Goal: Information Seeking & Learning: Learn about a topic

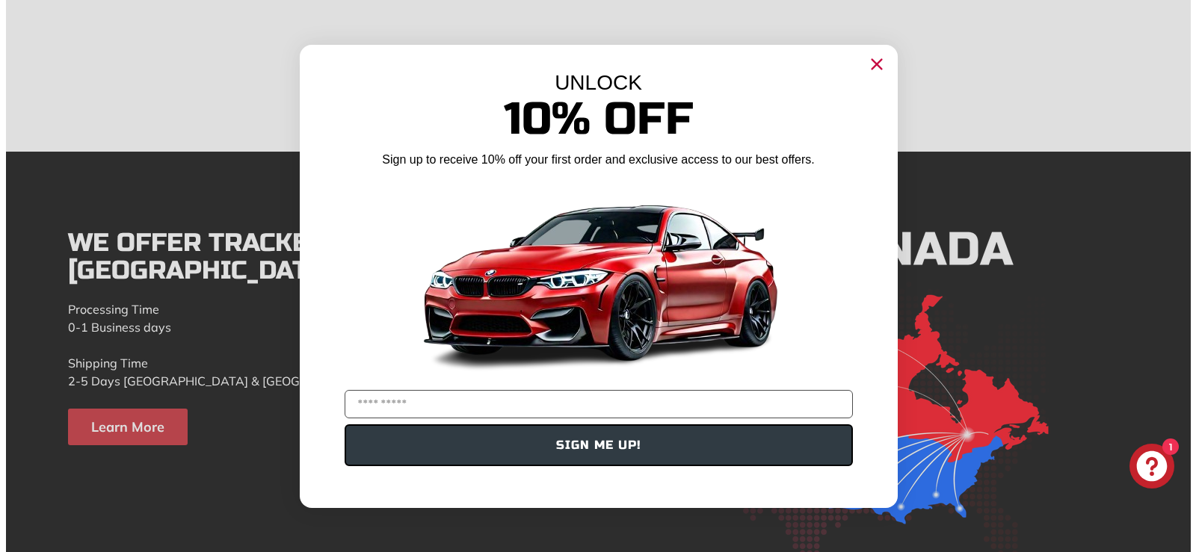
scroll to position [3065, 0]
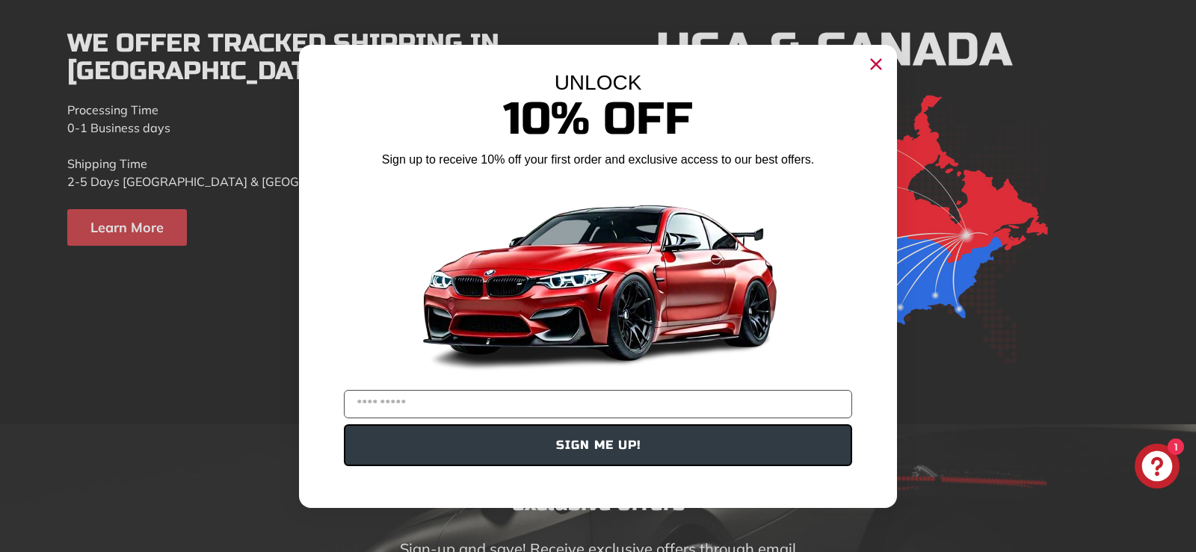
click at [870, 63] on circle "Close dialog" at bounding box center [876, 63] width 22 height 22
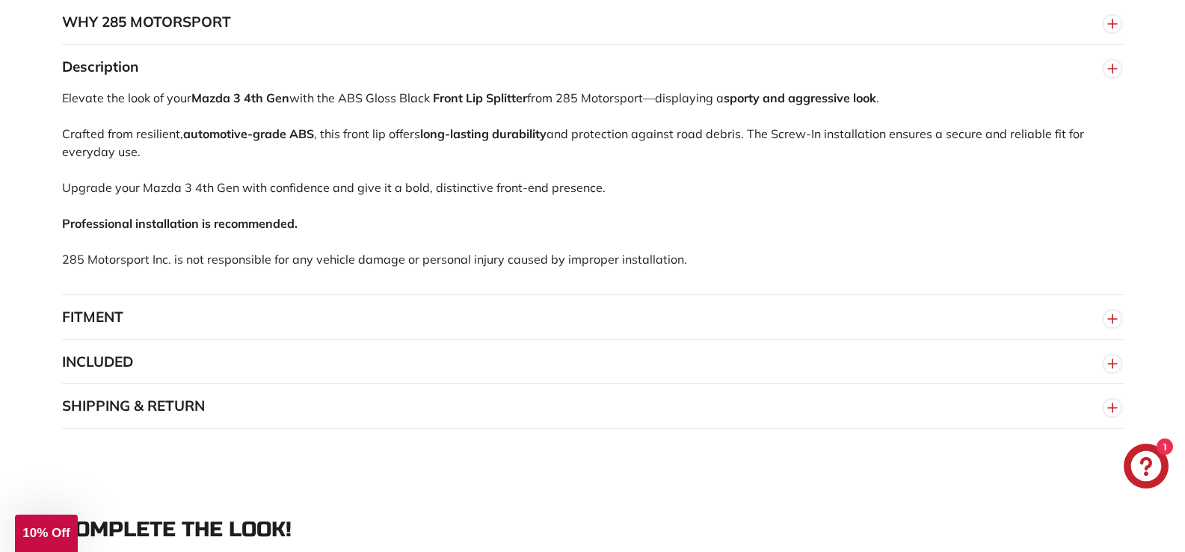
scroll to position [947, 0]
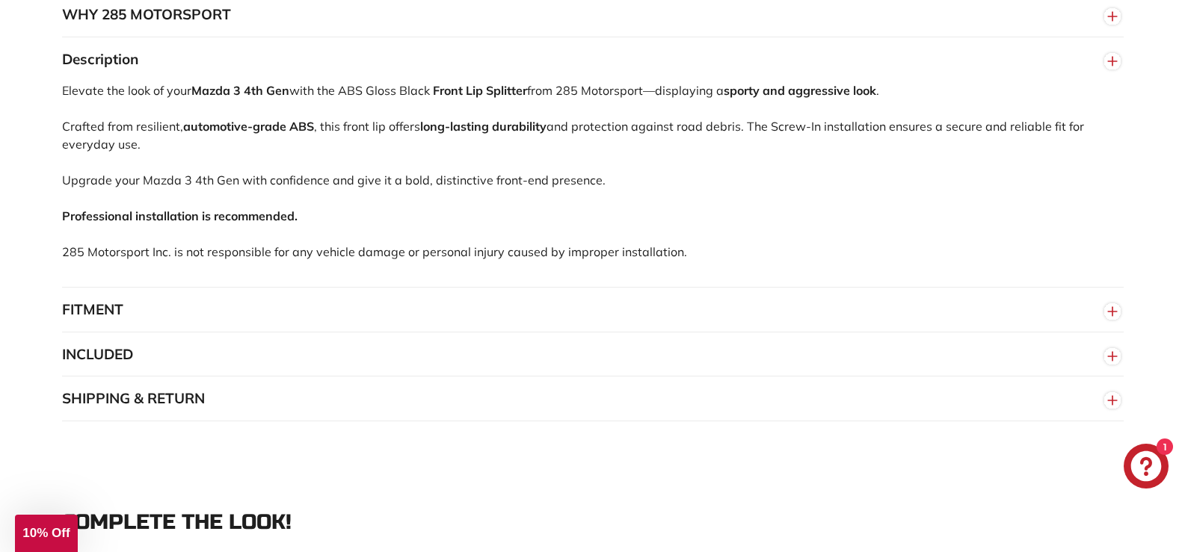
click at [109, 306] on button "FITMENT" at bounding box center [592, 310] width 1061 height 45
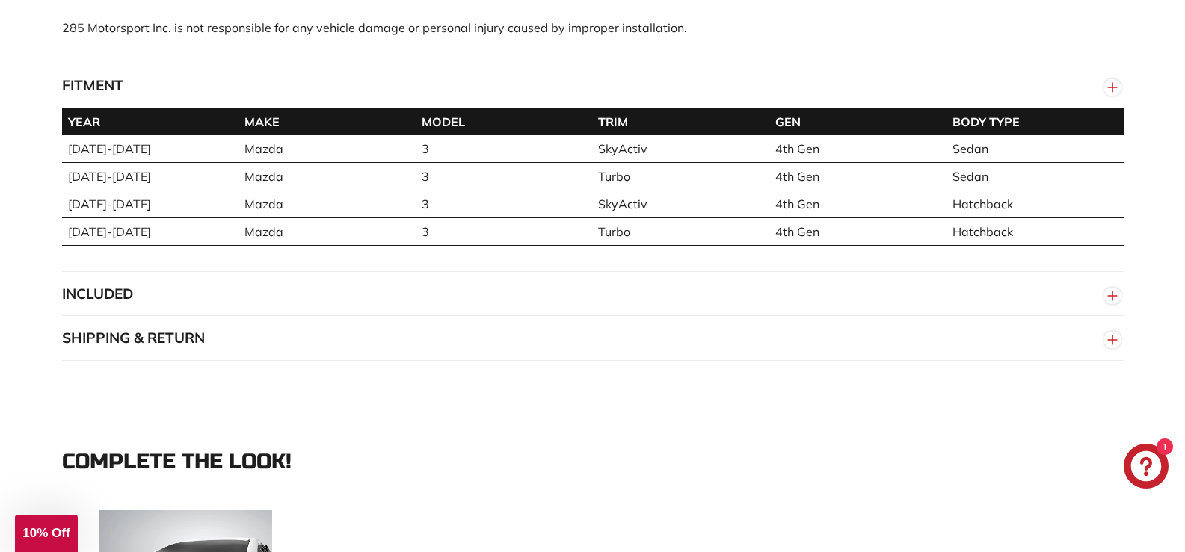
click at [131, 298] on button "INCLUDED" at bounding box center [592, 294] width 1061 height 45
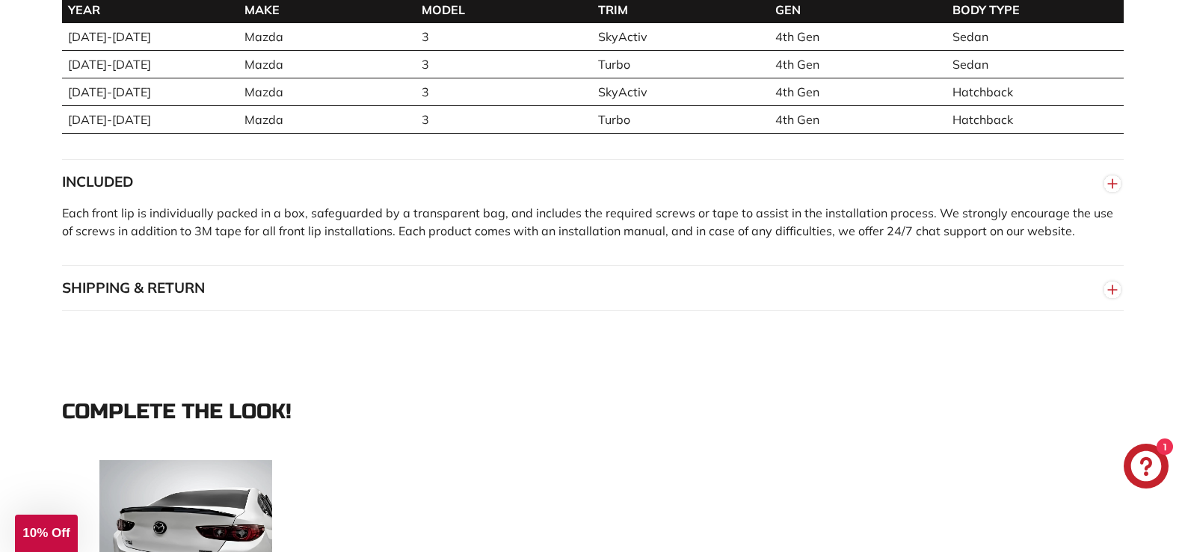
scroll to position [1295, 0]
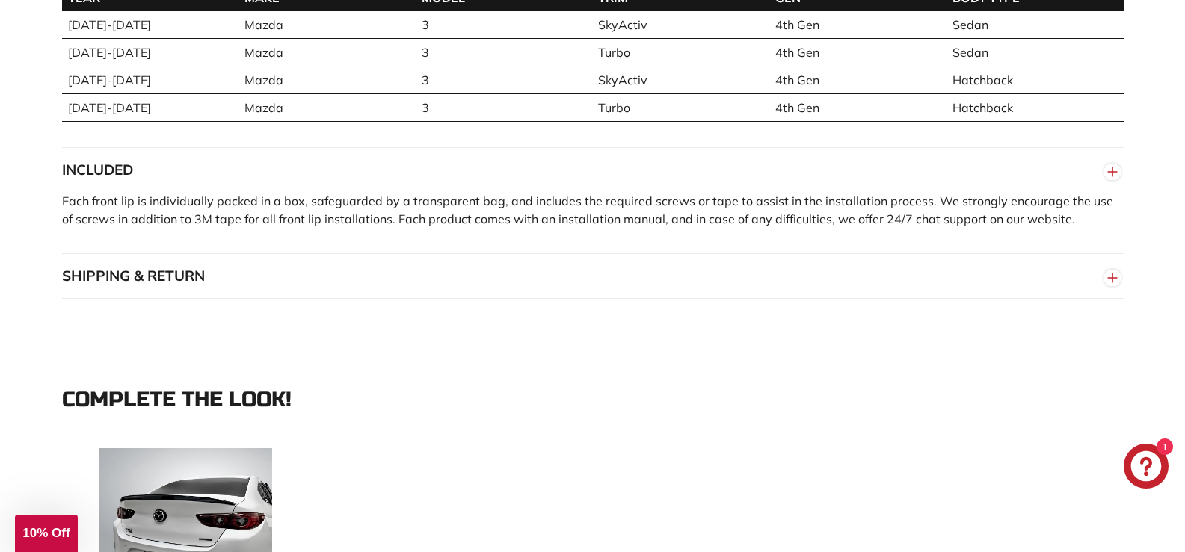
click at [137, 280] on button "SHIPPING & RETURN" at bounding box center [592, 276] width 1061 height 45
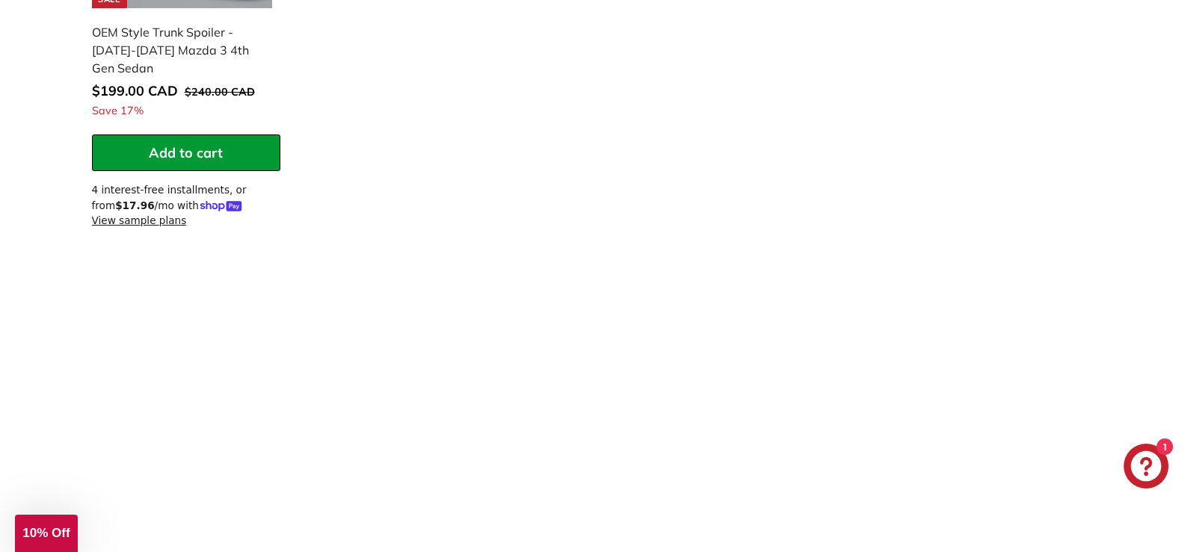
scroll to position [2043, 0]
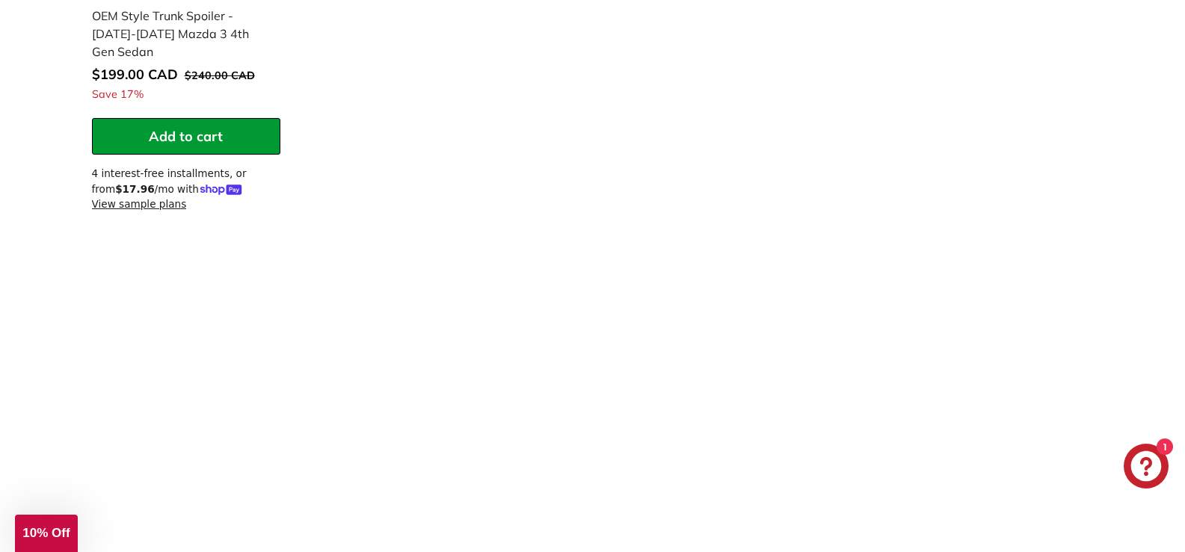
click at [1137, 488] on div "1" at bounding box center [1146, 466] width 54 height 45
click at [1141, 479] on icon "Chat window" at bounding box center [1146, 466] width 31 height 31
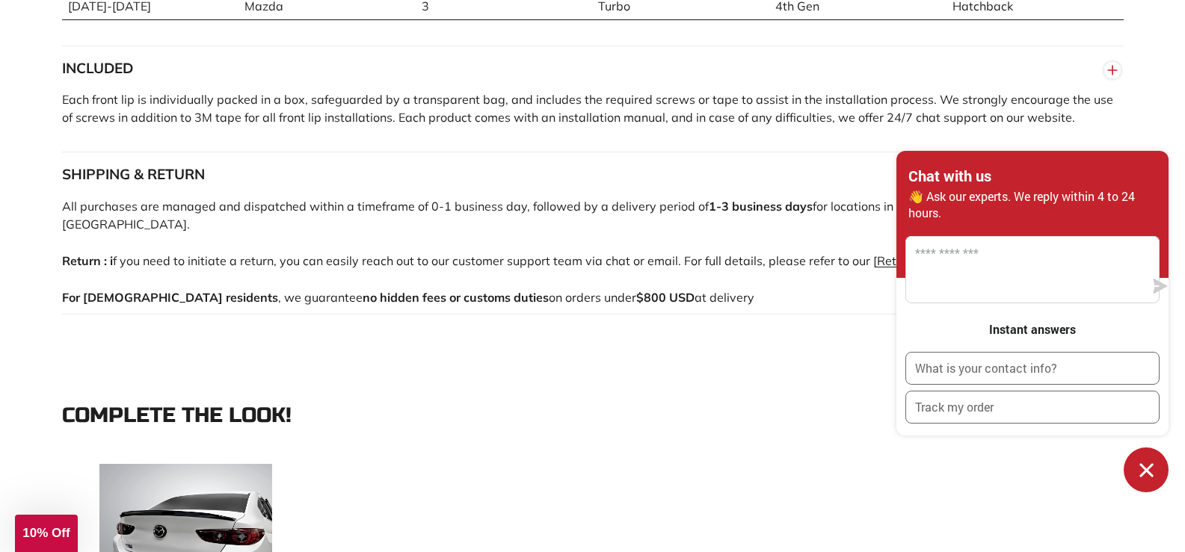
scroll to position [1395, 0]
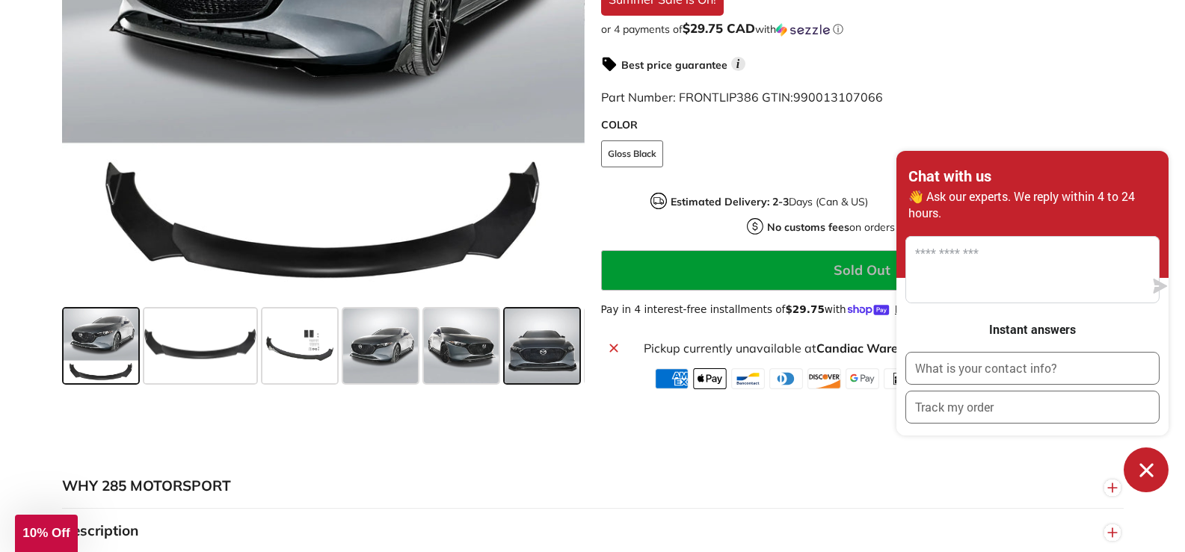
scroll to position [473, 0]
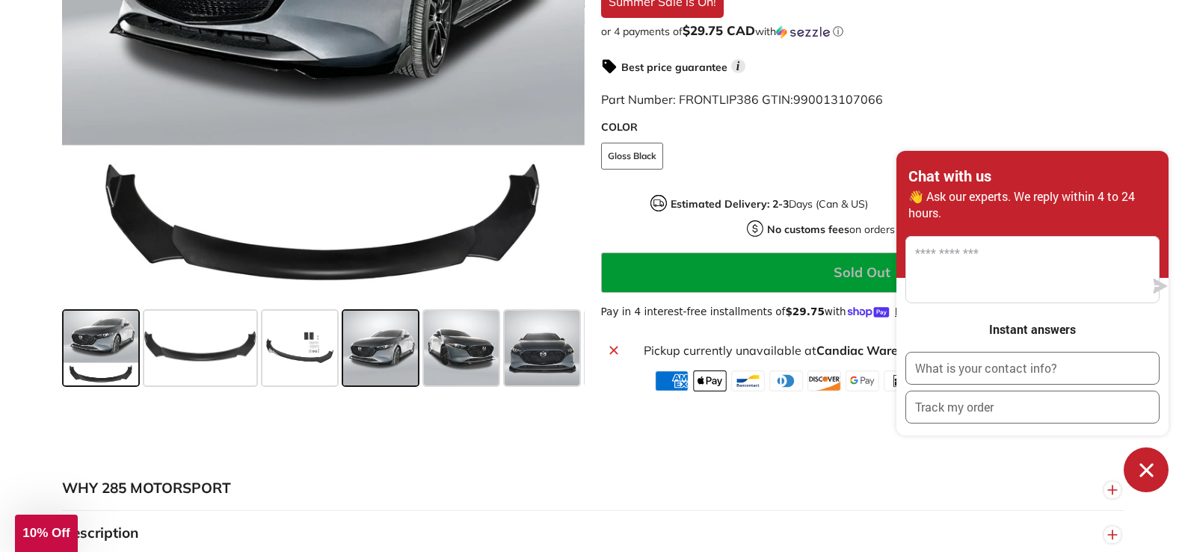
click at [348, 371] on span at bounding box center [380, 348] width 75 height 75
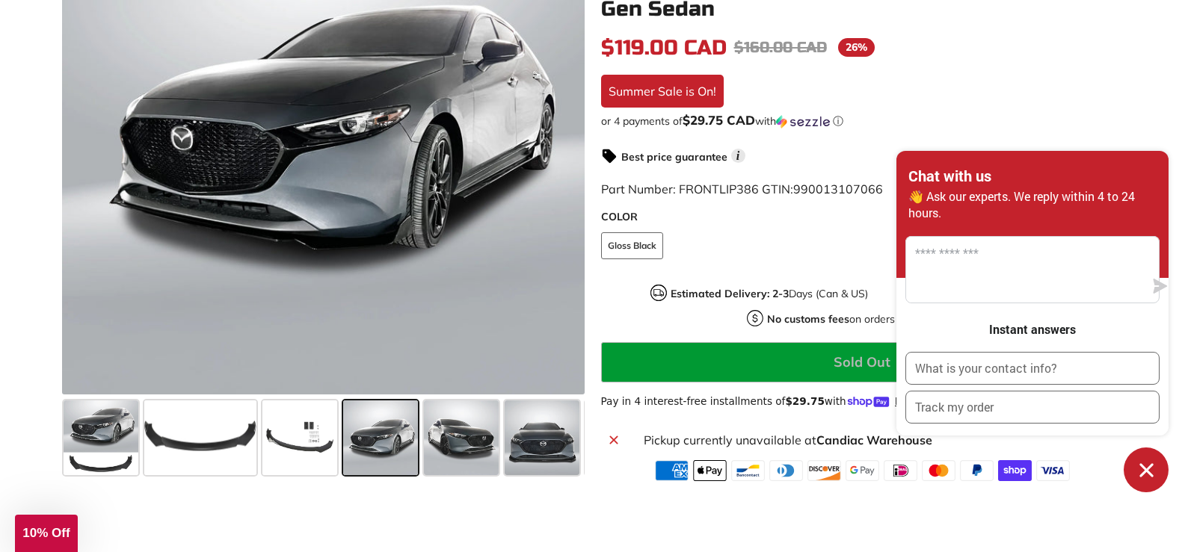
scroll to position [374, 0]
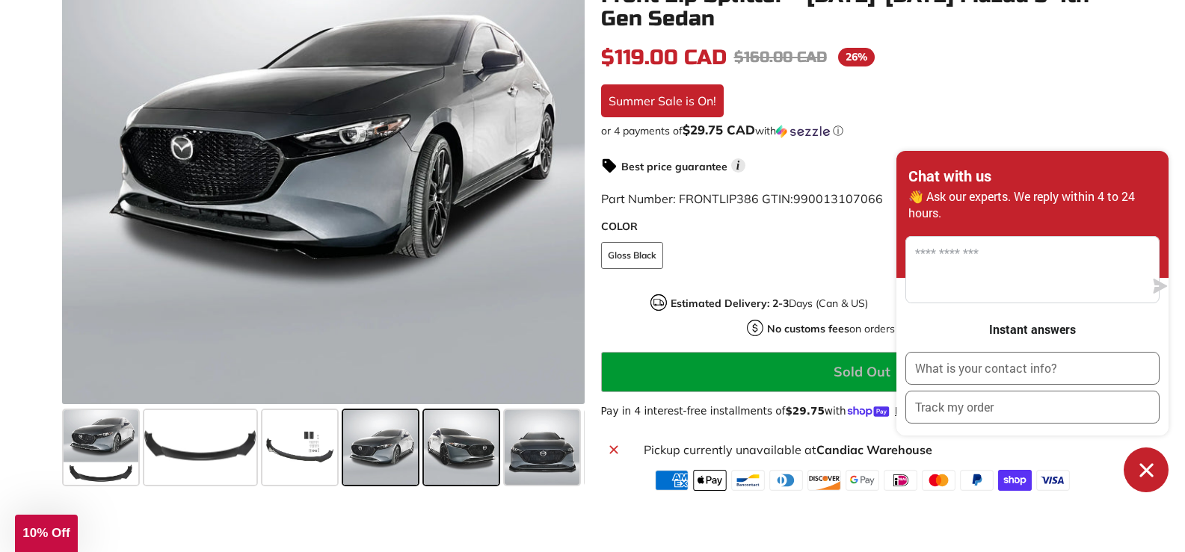
click at [496, 461] on span at bounding box center [461, 447] width 75 height 75
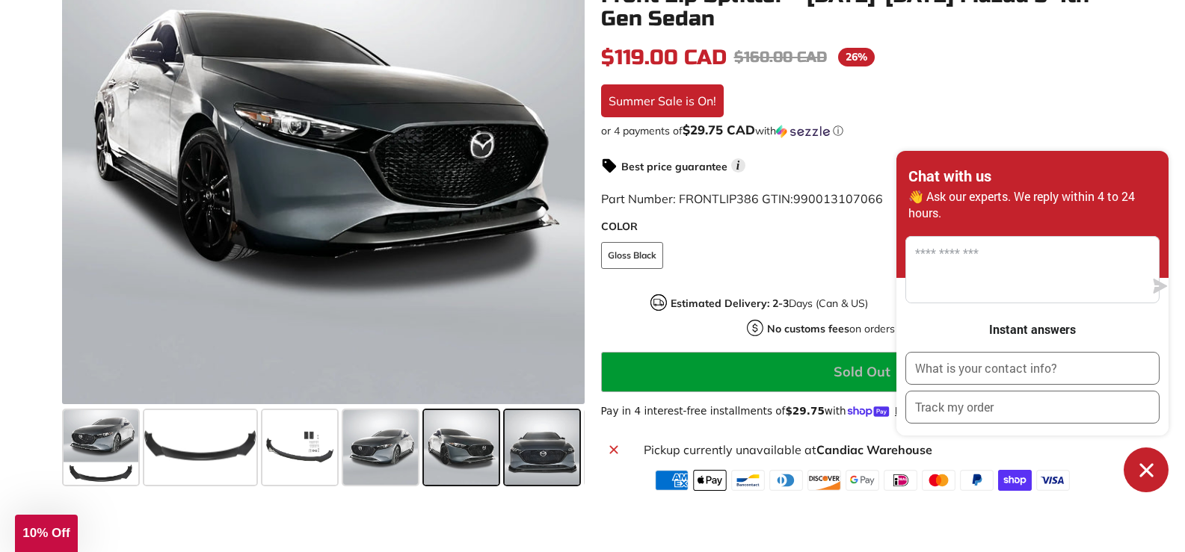
click at [541, 460] on span at bounding box center [542, 447] width 75 height 75
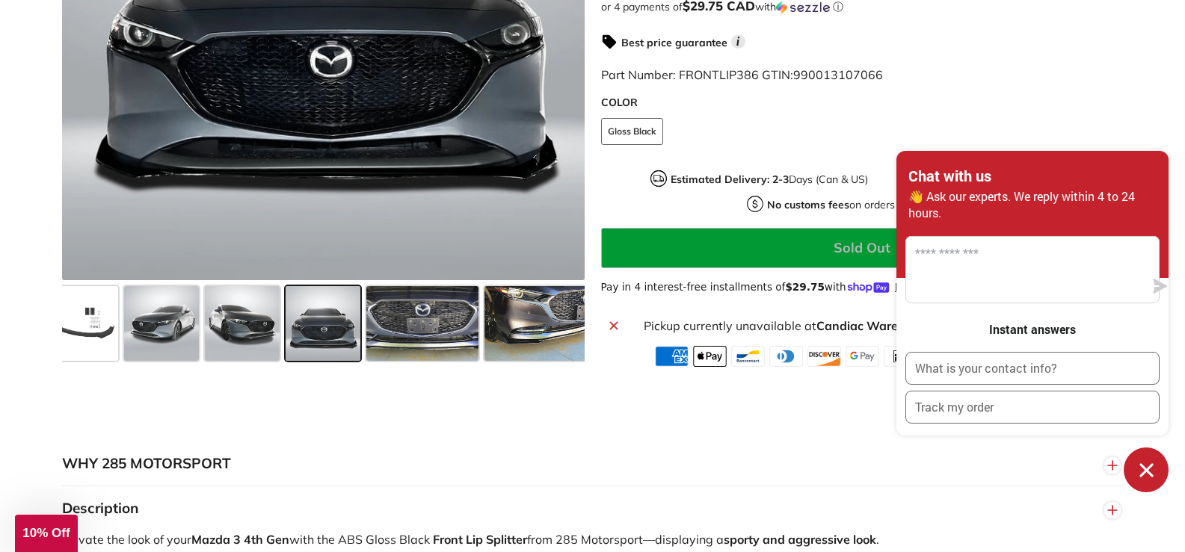
scroll to position [499, 0]
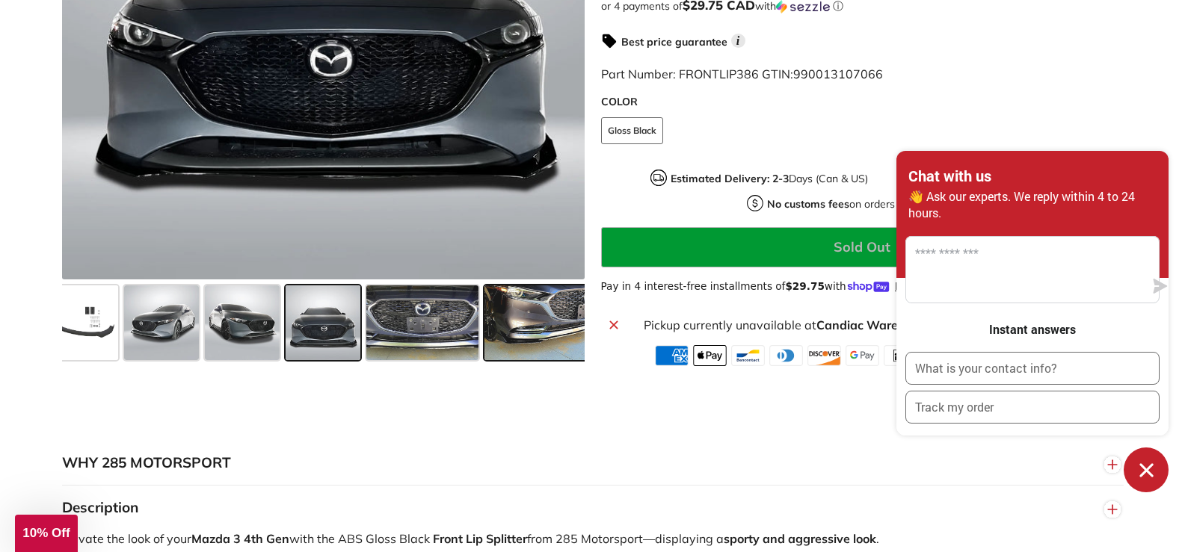
click at [540, 319] on span at bounding box center [540, 323] width 112 height 75
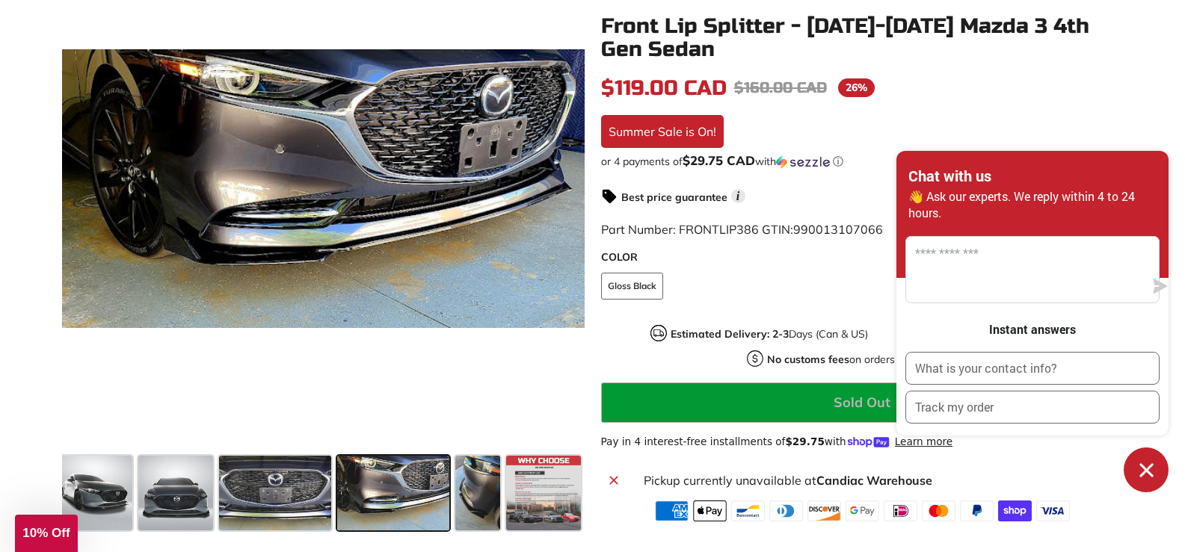
scroll to position [324, 0]
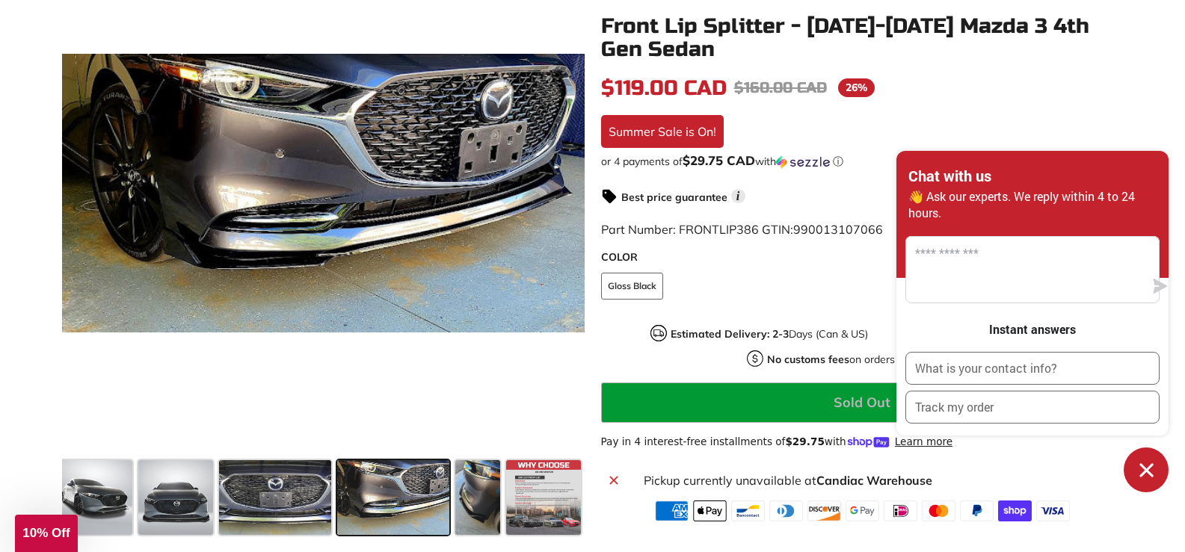
click at [1046, 122] on div "In stock $119.00 CAD $119.00 CAD Regular price $160.00 CAD $160.00 CAD Sale pri…" at bounding box center [862, 298] width 522 height 450
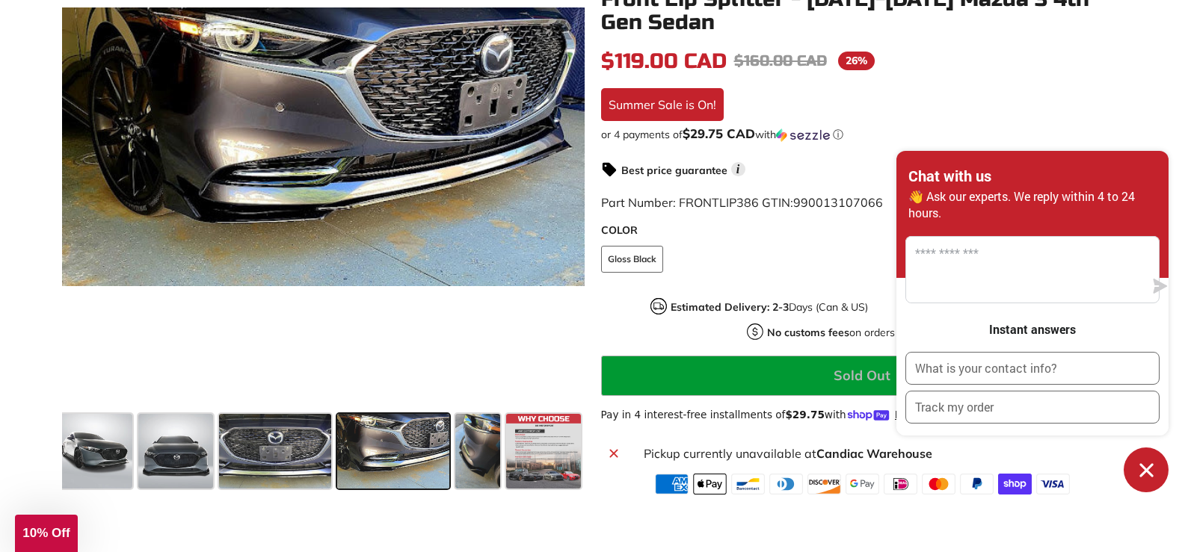
scroll to position [398, 0]
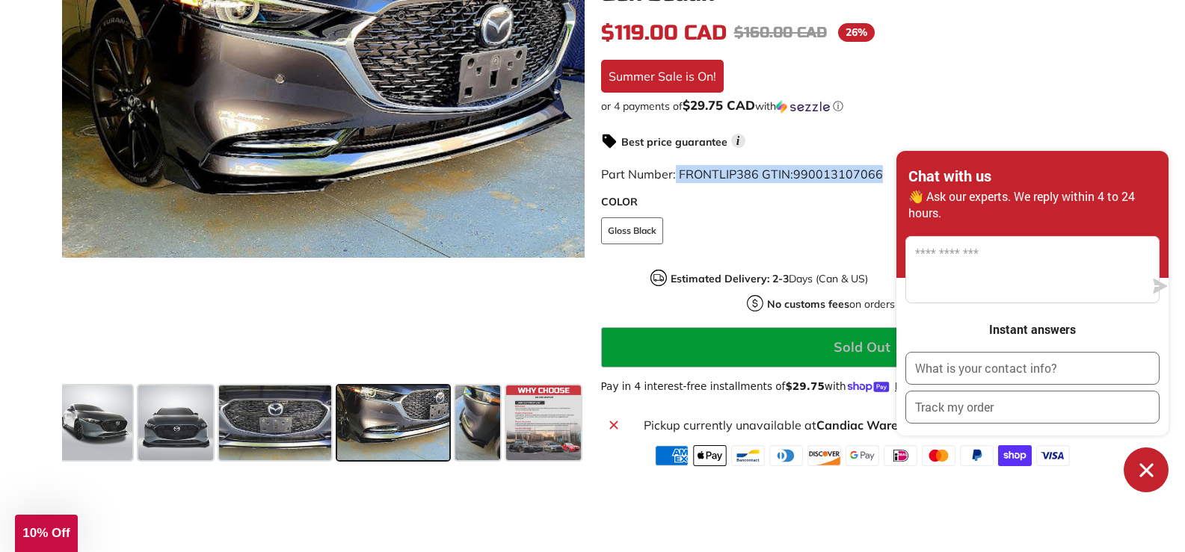
drag, startPoint x: 676, startPoint y: 172, endPoint x: 884, endPoint y: 173, distance: 208.5
click at [883, 173] on span "Part Number: FRONTLIP386 GTIN: 990013107066" at bounding box center [742, 173] width 282 height 15
copy span "FRONTLIP386 GTIN: 990013107066"
click at [707, 259] on fieldset "COLOR Gloss Black" at bounding box center [862, 238] width 522 height 42
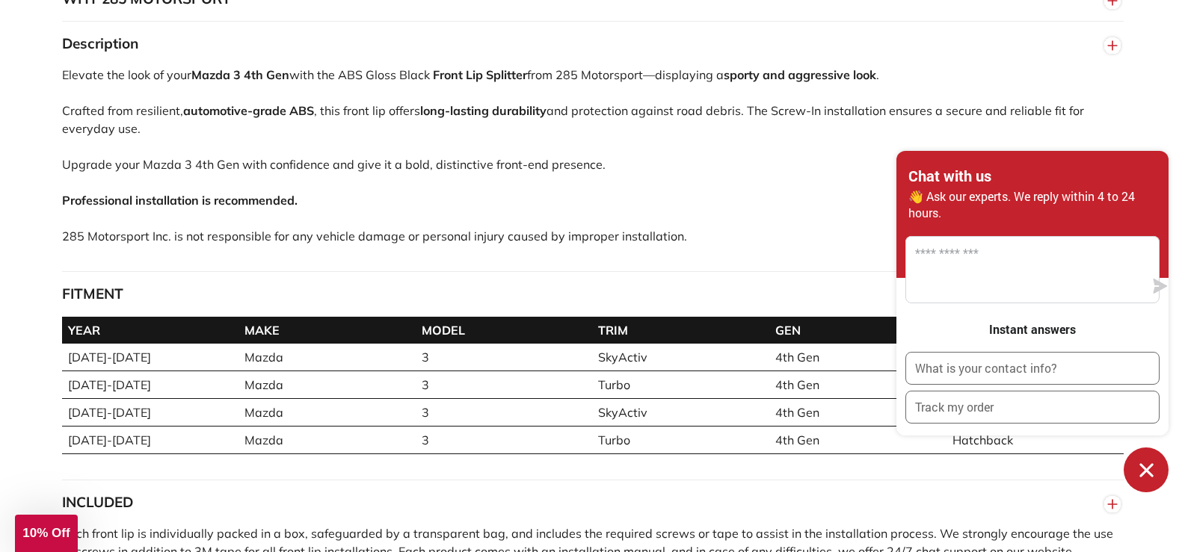
scroll to position [989, 0]
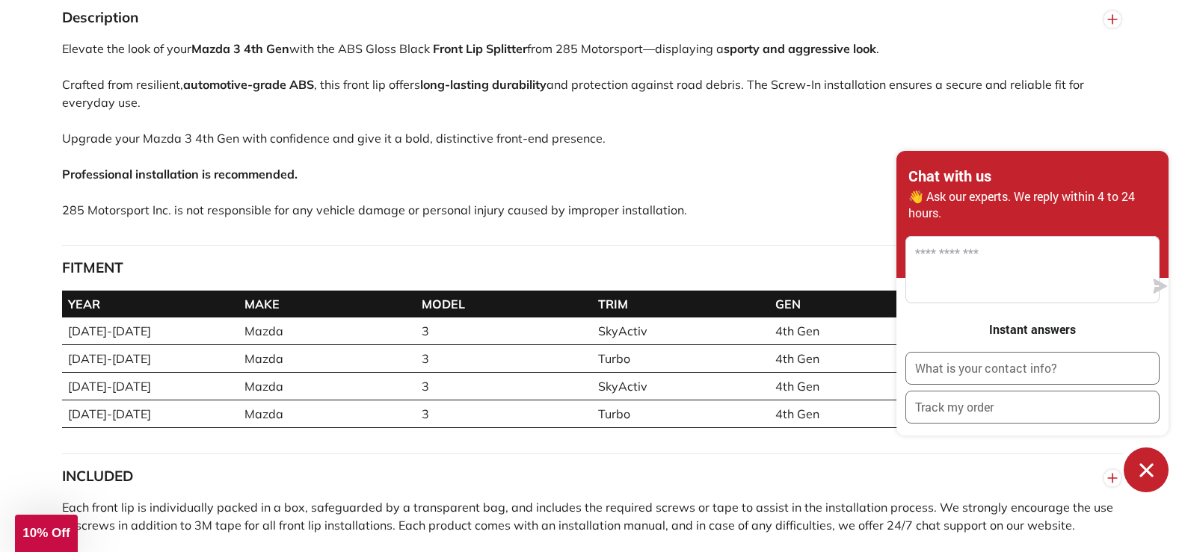
click at [1104, 23] on icon "button" at bounding box center [1112, 19] width 22 height 27
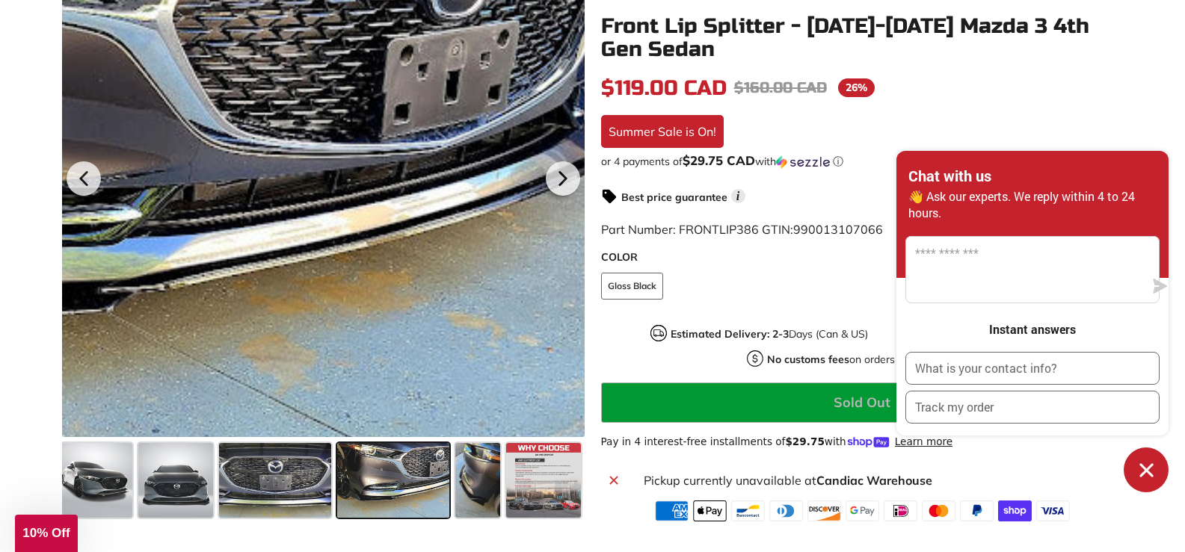
scroll to position [490, 0]
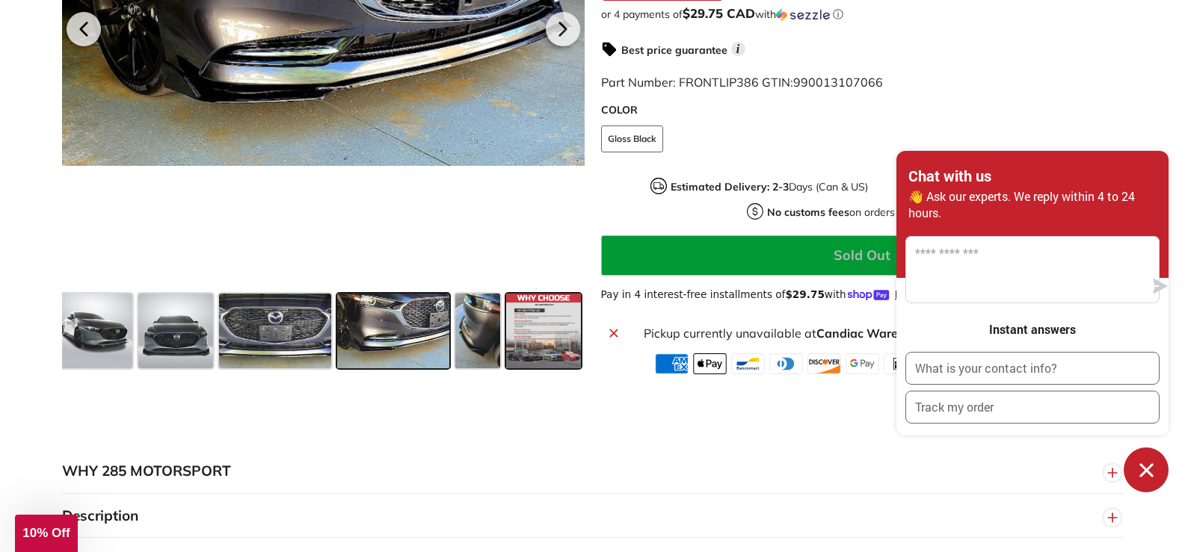
click at [534, 308] on span at bounding box center [543, 331] width 75 height 75
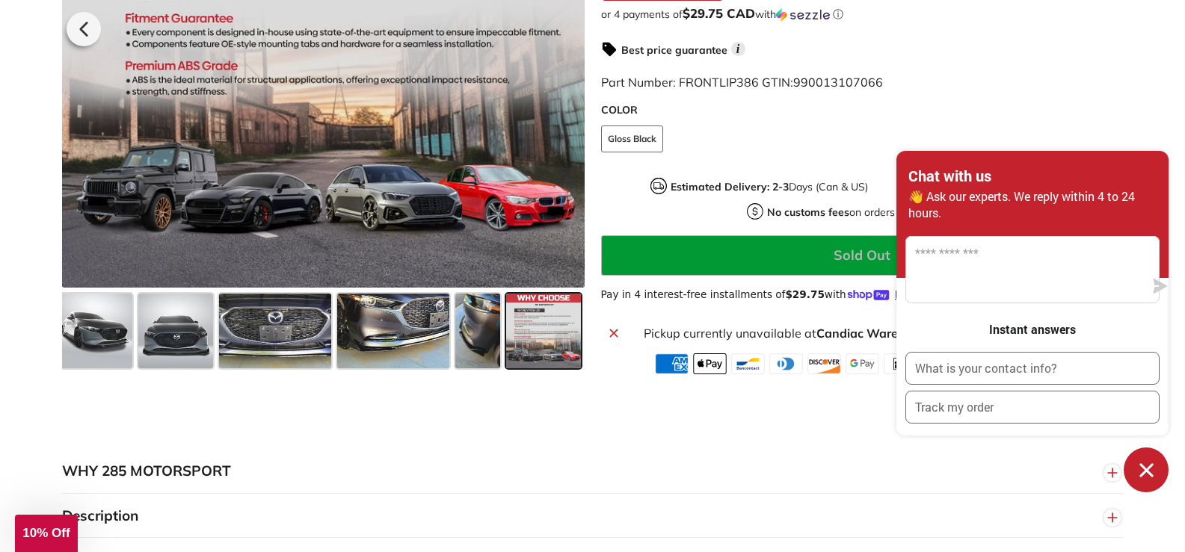
scroll to position [0, 366]
click at [456, 346] on span at bounding box center [479, 331] width 46 height 75
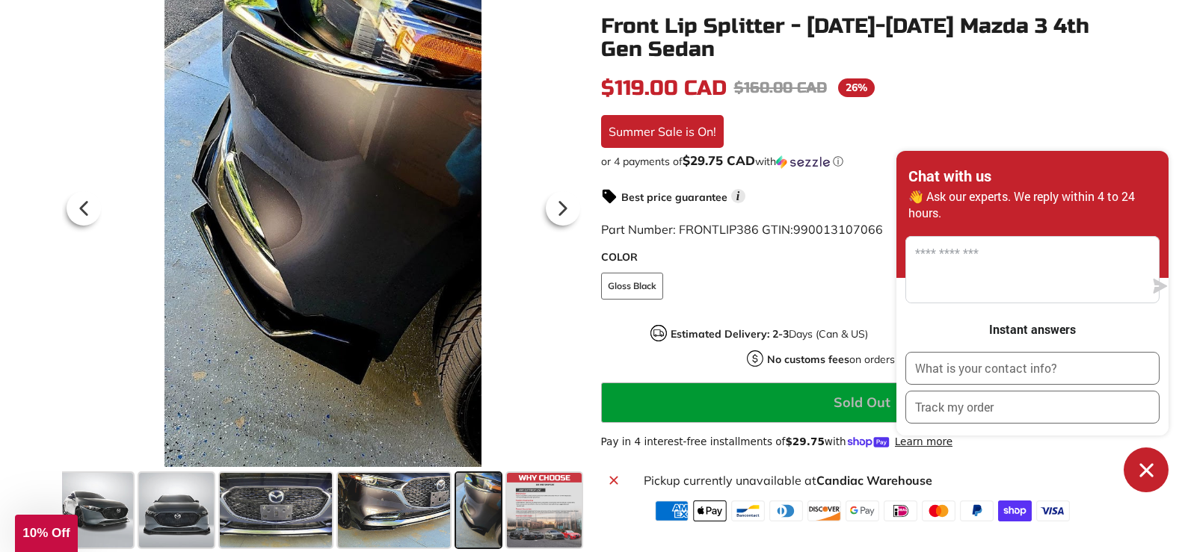
scroll to position [316, 0]
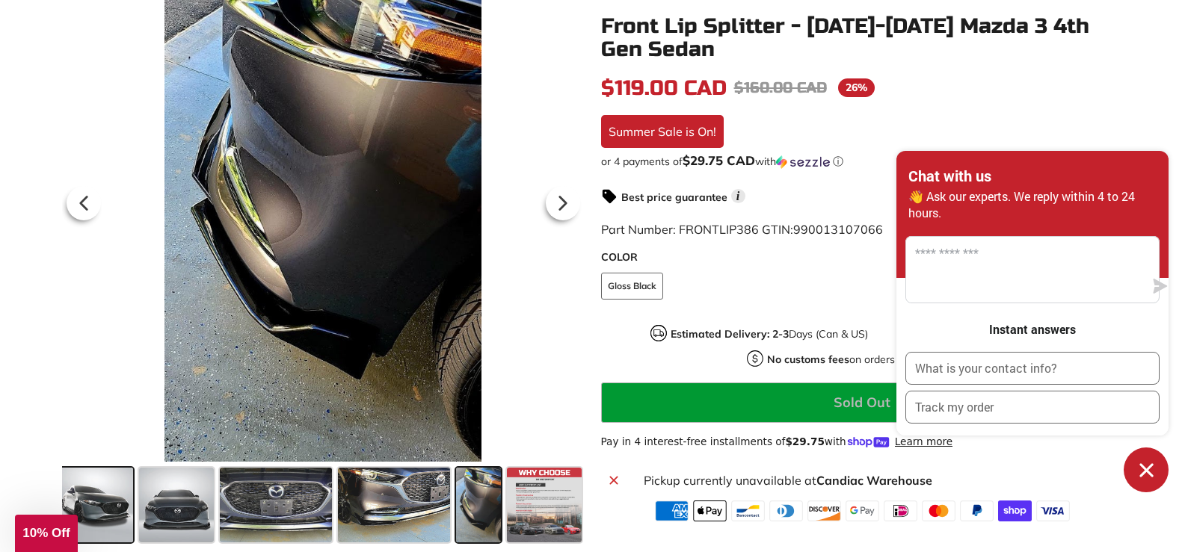
click at [117, 524] on span at bounding box center [95, 505] width 75 height 75
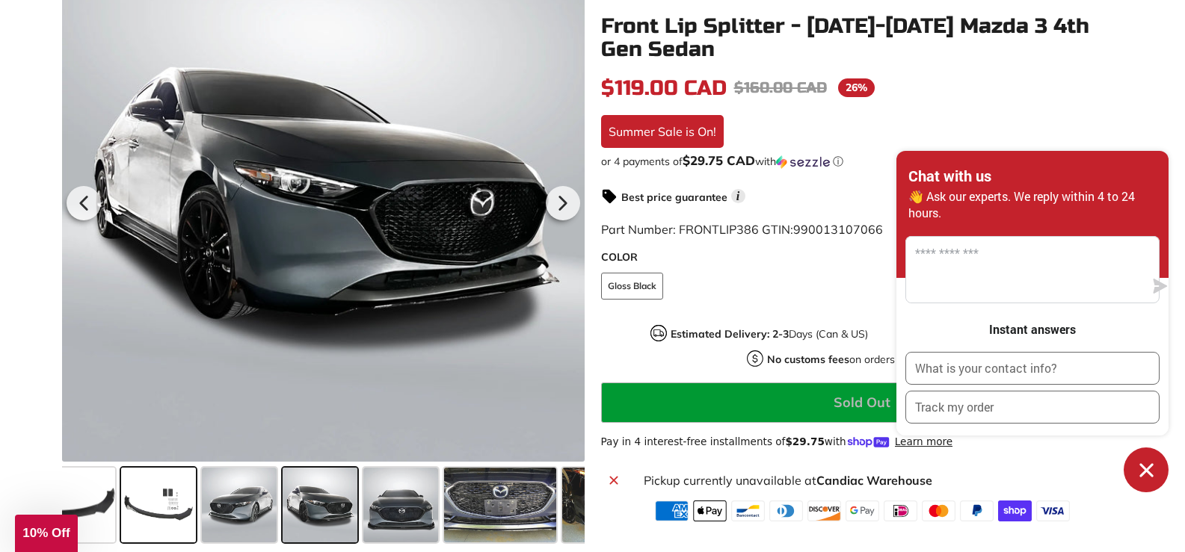
scroll to position [0, 138]
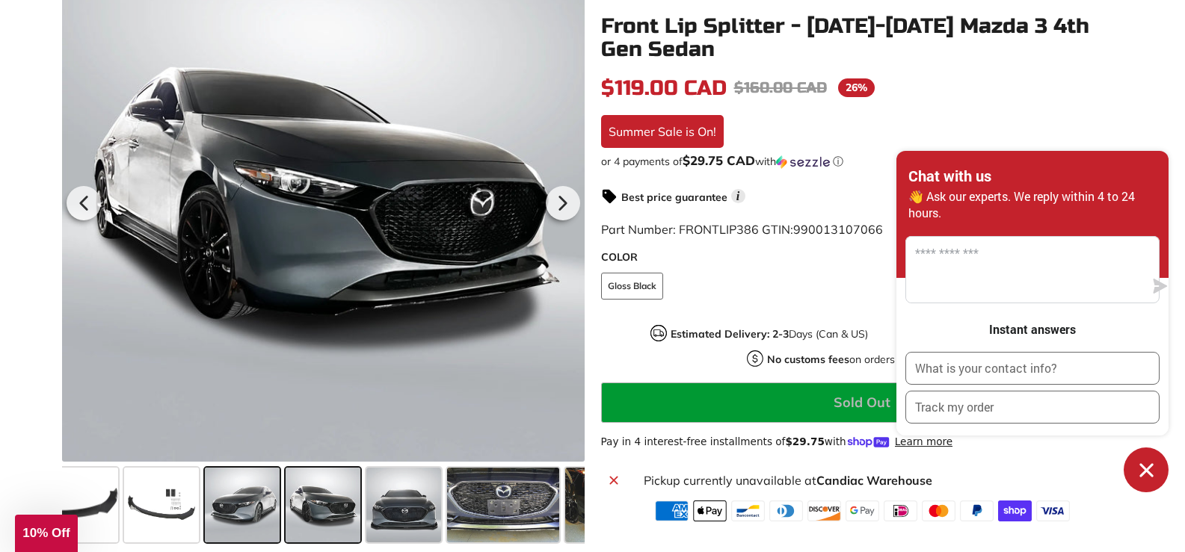
click at [224, 528] on span at bounding box center [242, 505] width 75 height 75
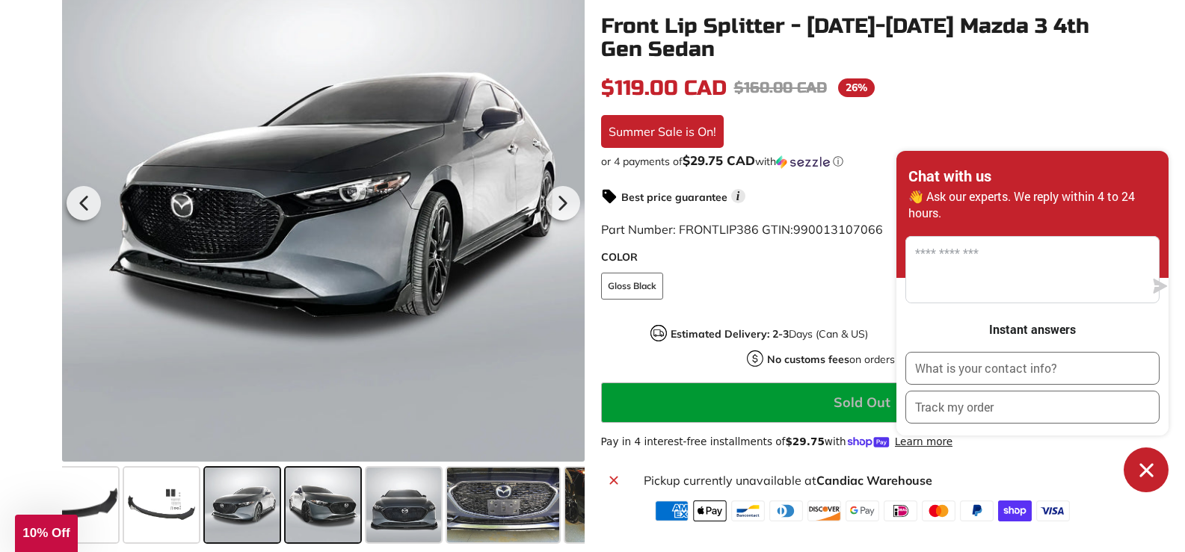
click at [330, 516] on span at bounding box center [323, 505] width 75 height 75
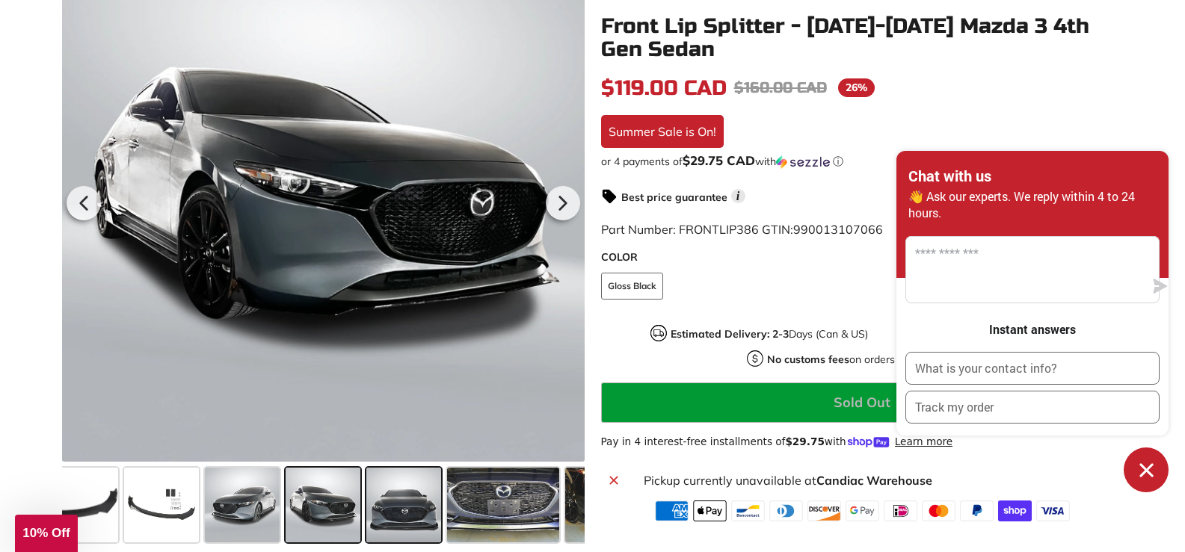
click at [430, 509] on span at bounding box center [403, 505] width 75 height 75
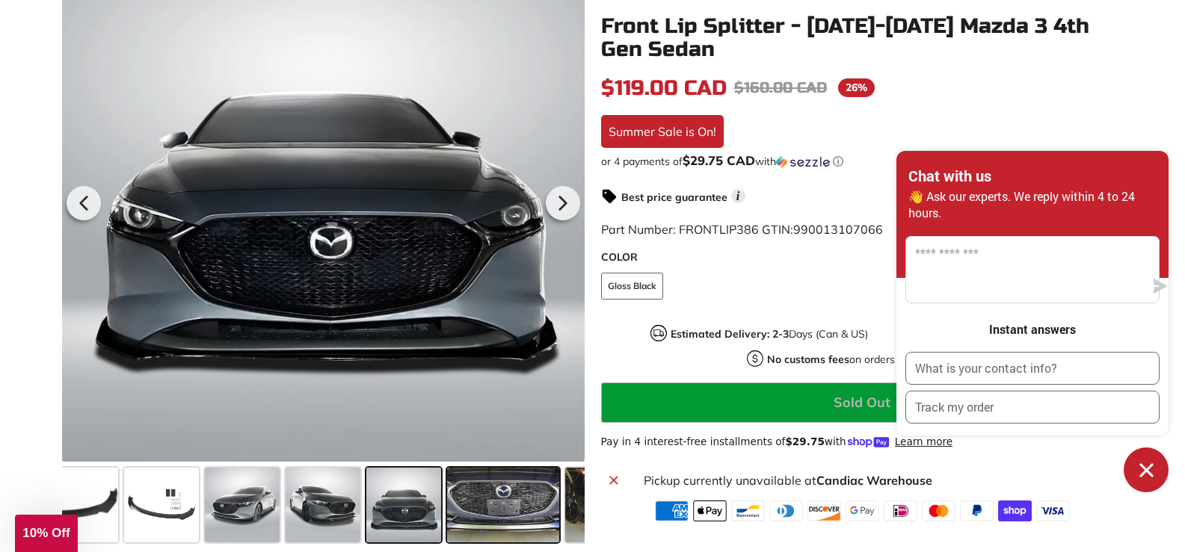
click at [532, 510] on span at bounding box center [503, 505] width 112 height 75
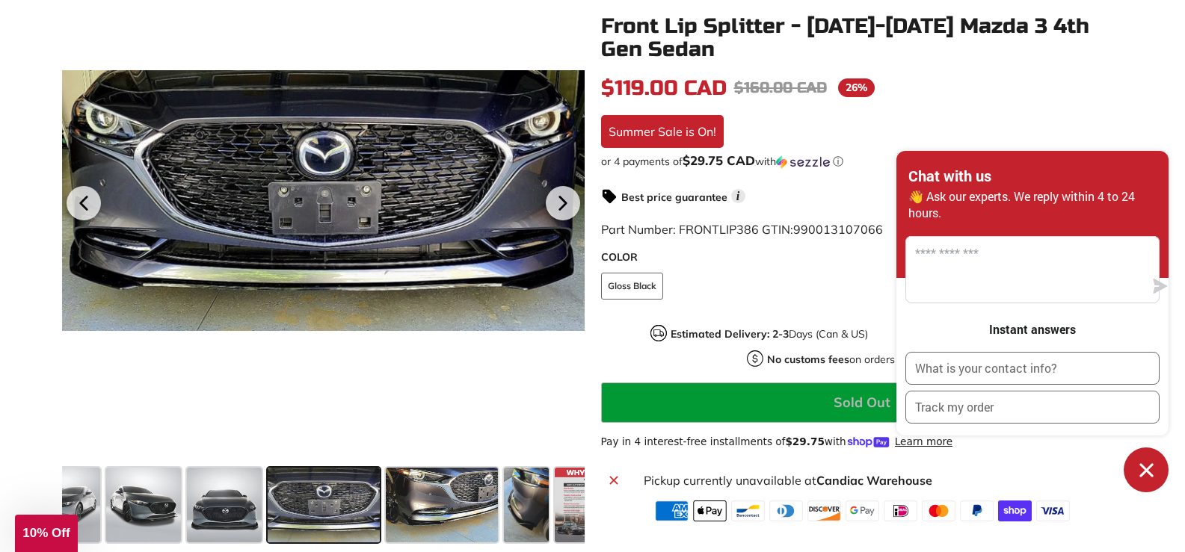
scroll to position [0, 318]
click at [134, 500] on span at bounding box center [142, 505] width 75 height 75
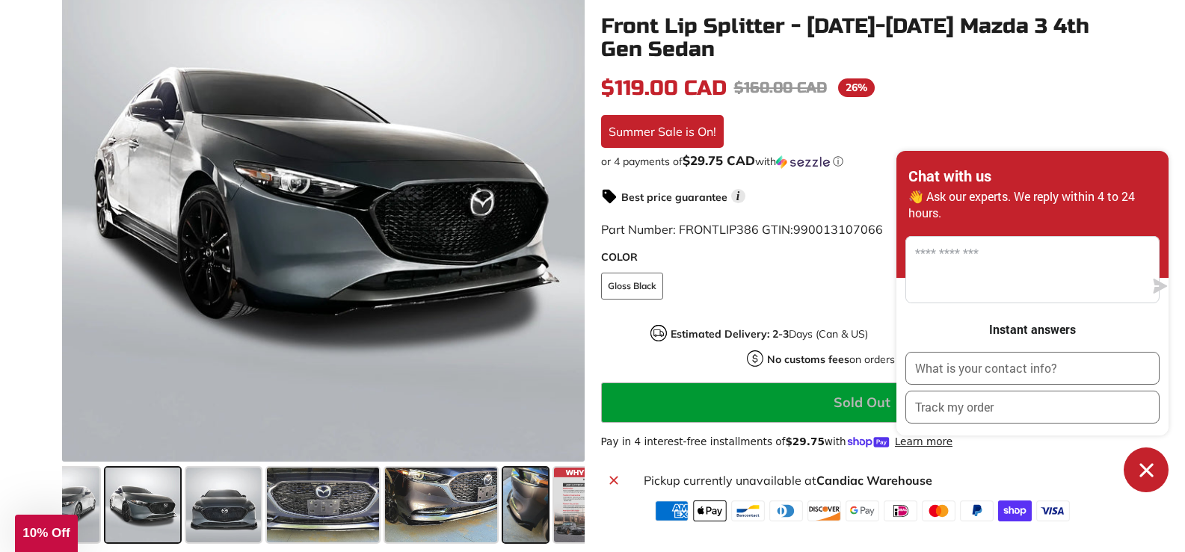
click at [514, 513] on span at bounding box center [526, 505] width 46 height 75
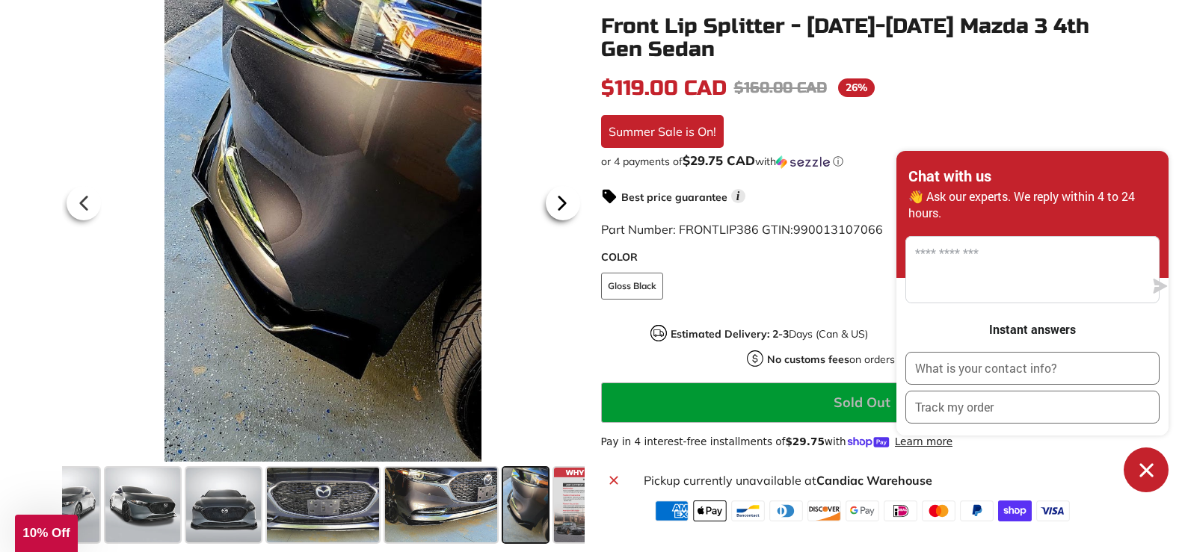
click at [558, 209] on icon at bounding box center [561, 203] width 6 height 13
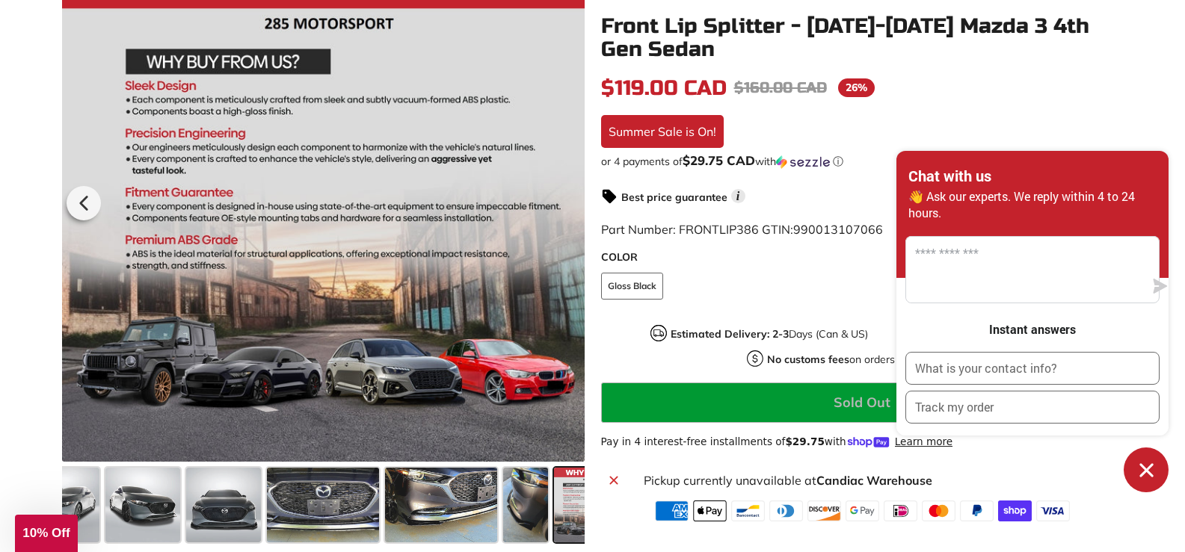
scroll to position [0, 366]
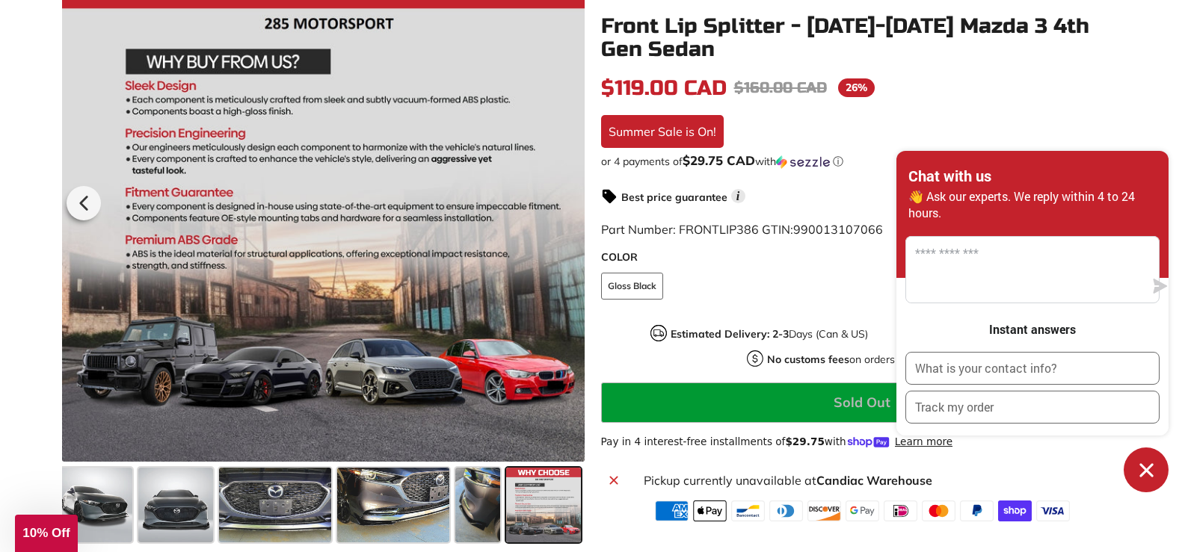
click at [558, 209] on div at bounding box center [323, 200] width 522 height 522
click at [558, 209] on div at bounding box center [468, 200] width 522 height 522
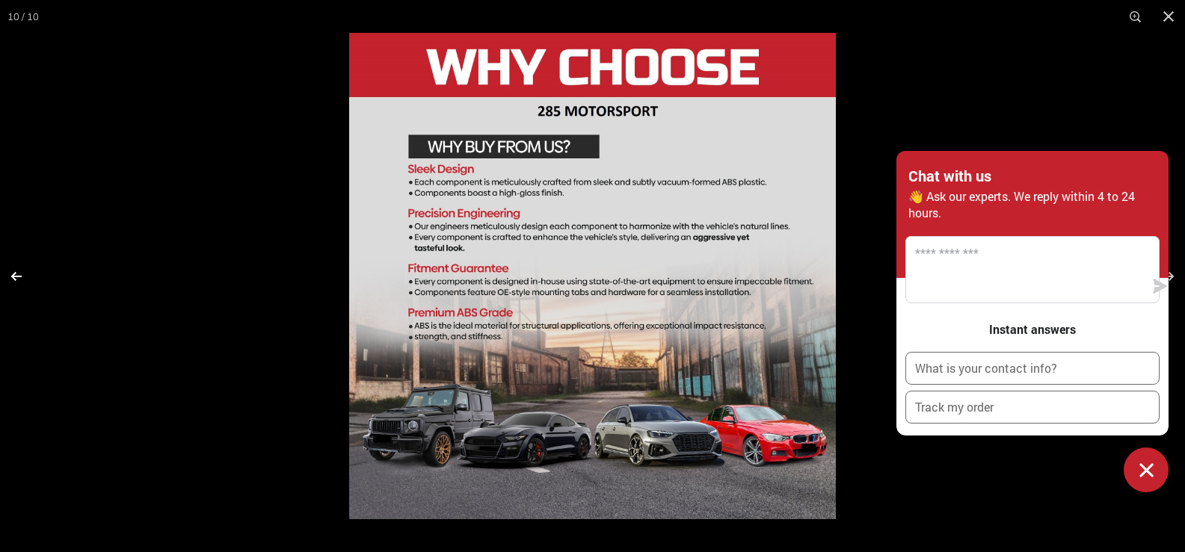
click at [7, 266] on button at bounding box center [26, 276] width 52 height 75
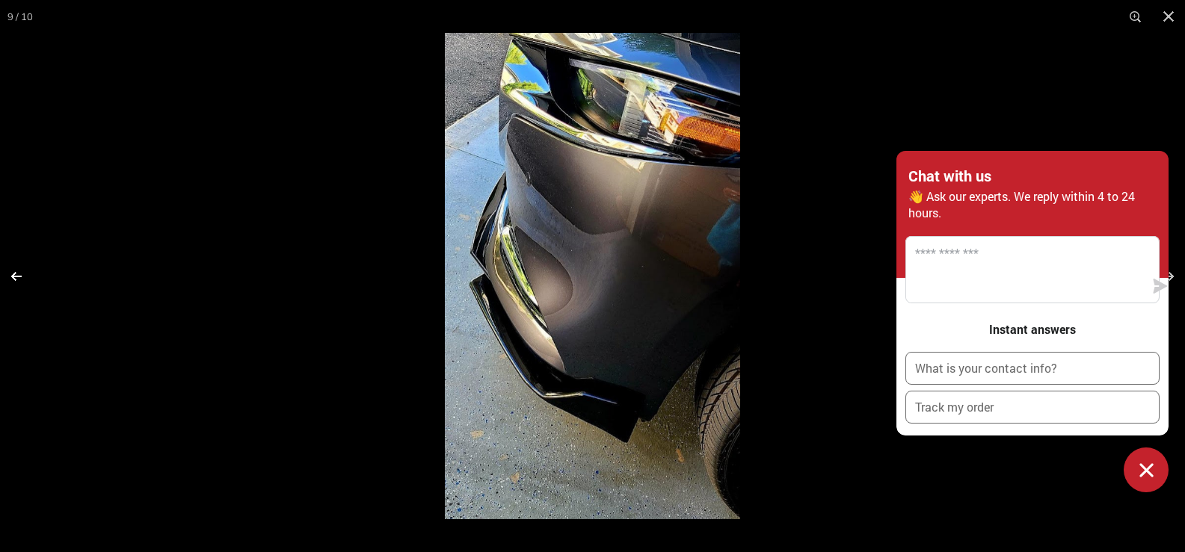
click at [7, 267] on button at bounding box center [26, 276] width 52 height 75
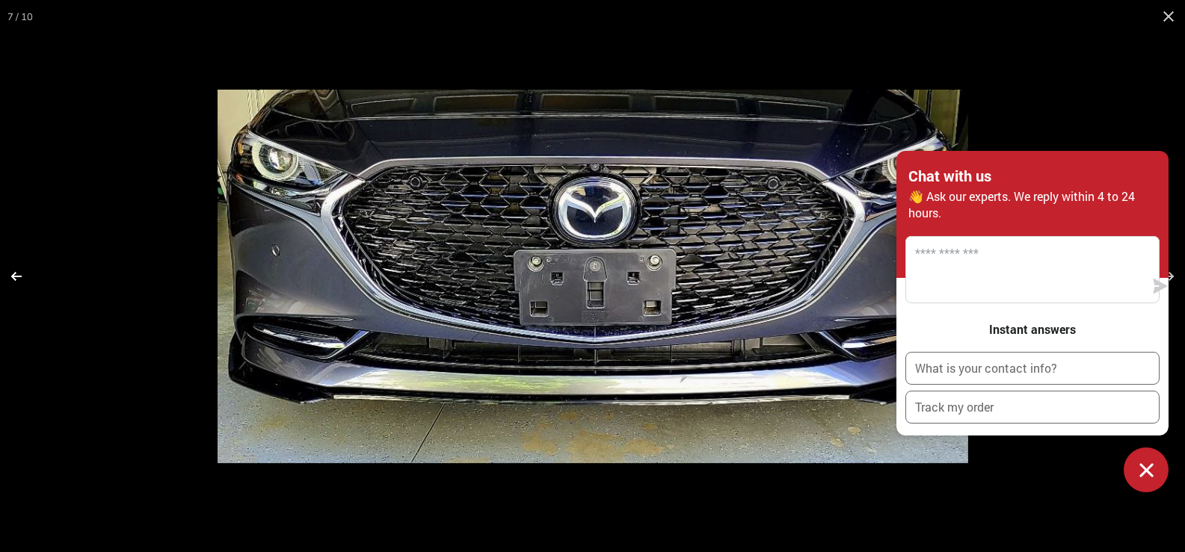
click at [0, 277] on button at bounding box center [26, 276] width 52 height 75
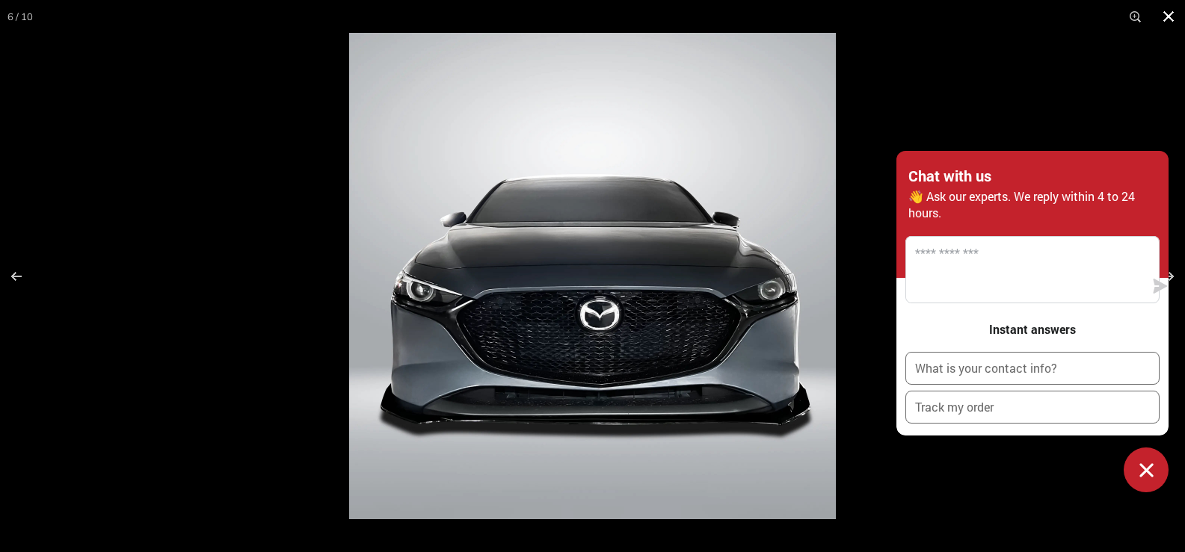
click at [1172, 12] on button at bounding box center [1168, 16] width 33 height 33
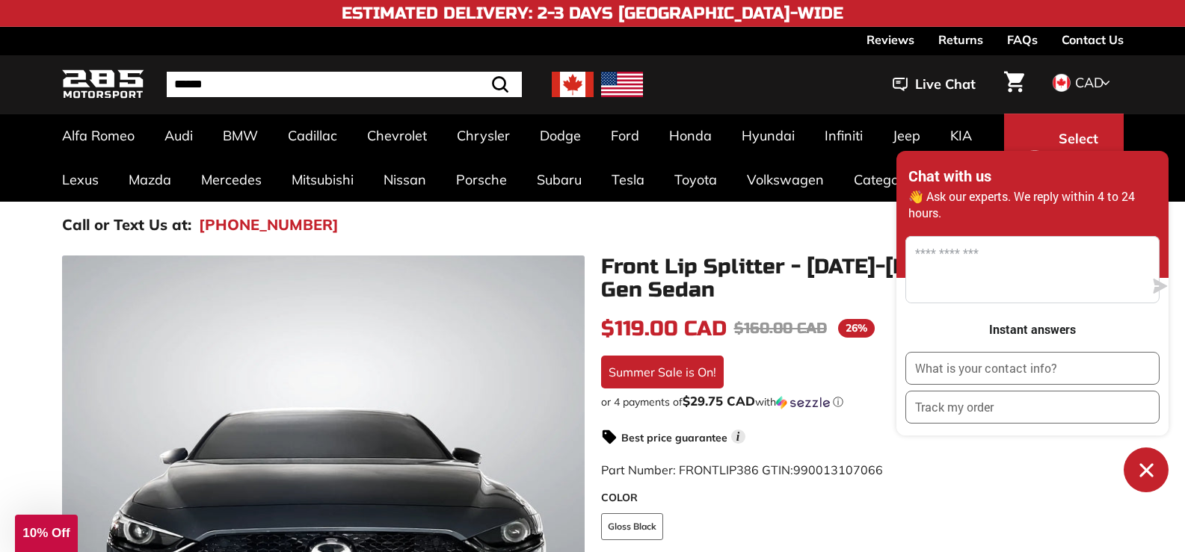
scroll to position [50, 0]
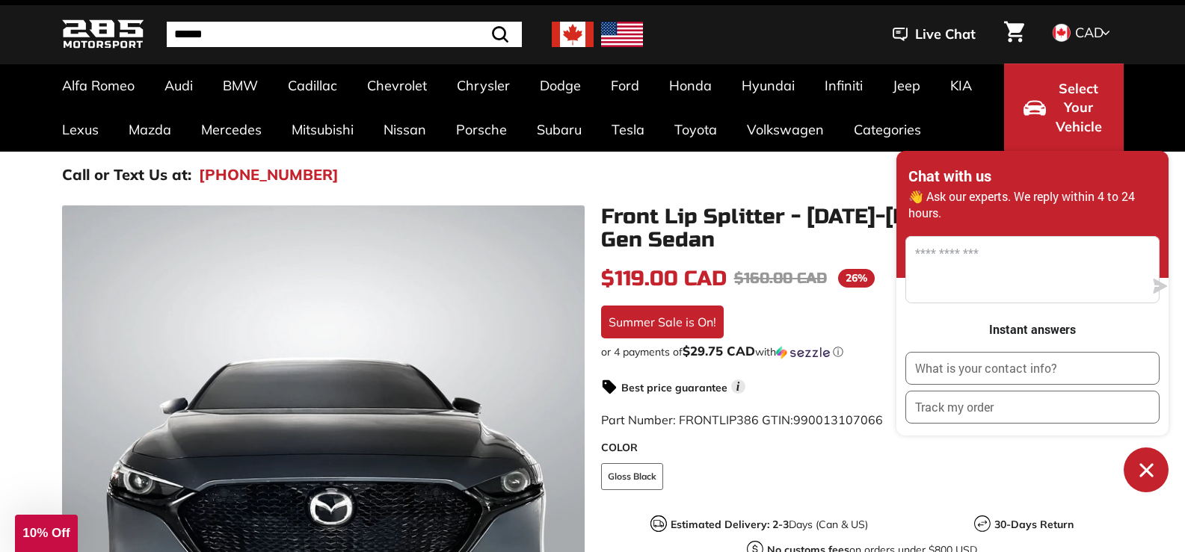
click at [1158, 457] on button "Chat window" at bounding box center [1145, 470] width 45 height 45
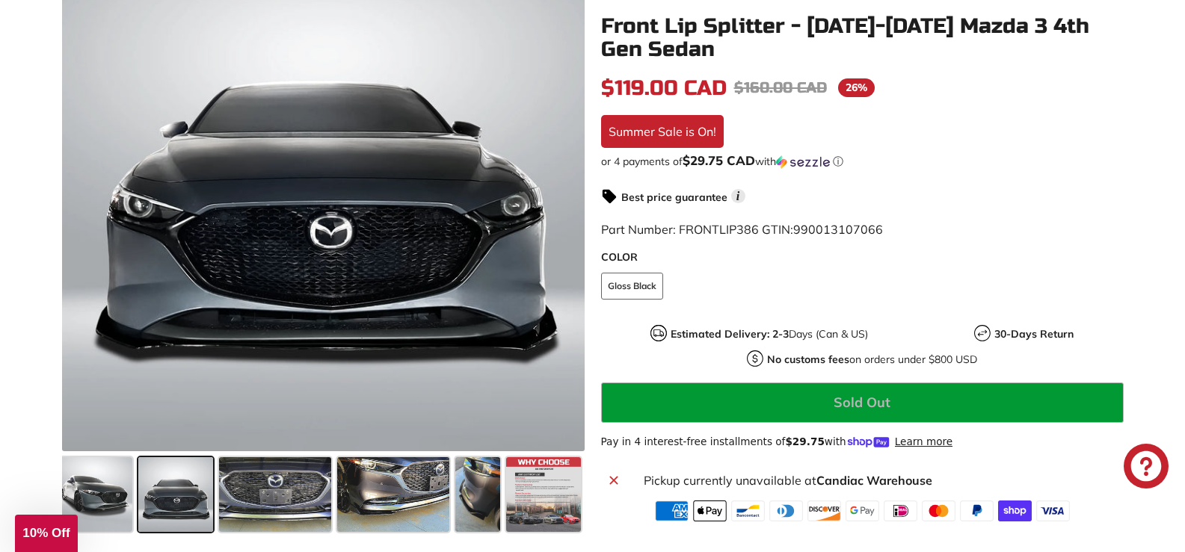
scroll to position [249, 0]
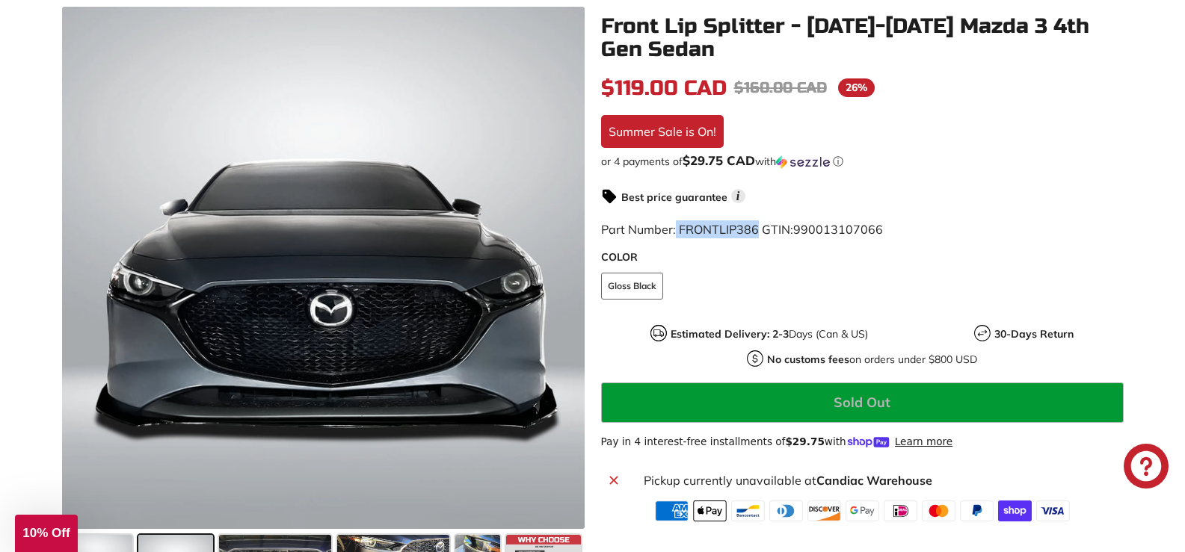
drag, startPoint x: 676, startPoint y: 228, endPoint x: 714, endPoint y: 234, distance: 37.8
click at [757, 232] on span "Part Number: FRONTLIP386 GTIN: 990013107066" at bounding box center [742, 229] width 282 height 15
copy span "FRONTLIP386"
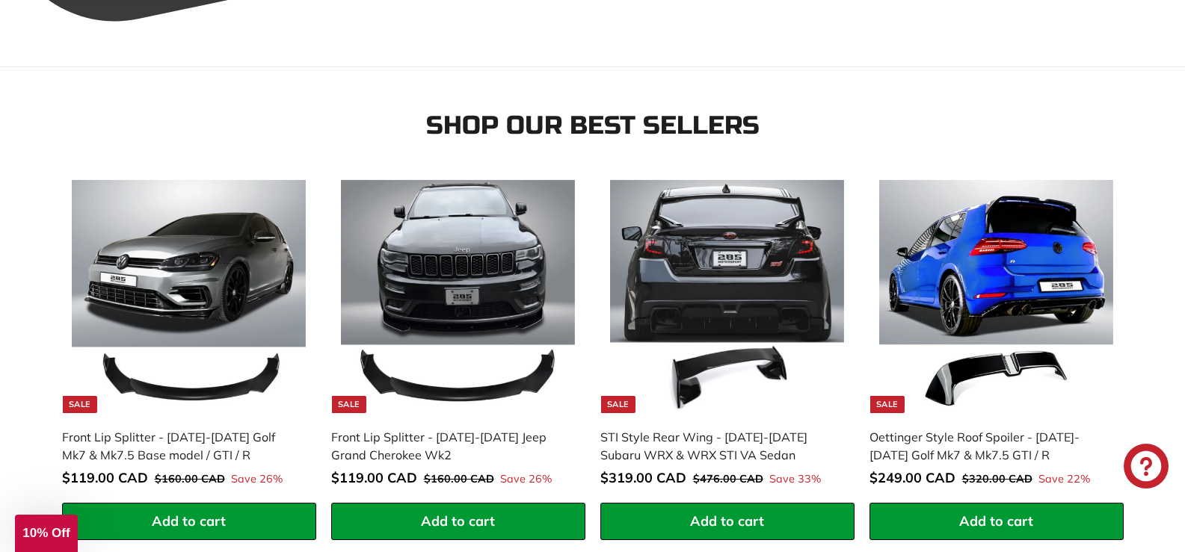
scroll to position [822, 0]
